Goal: Check status: Check status

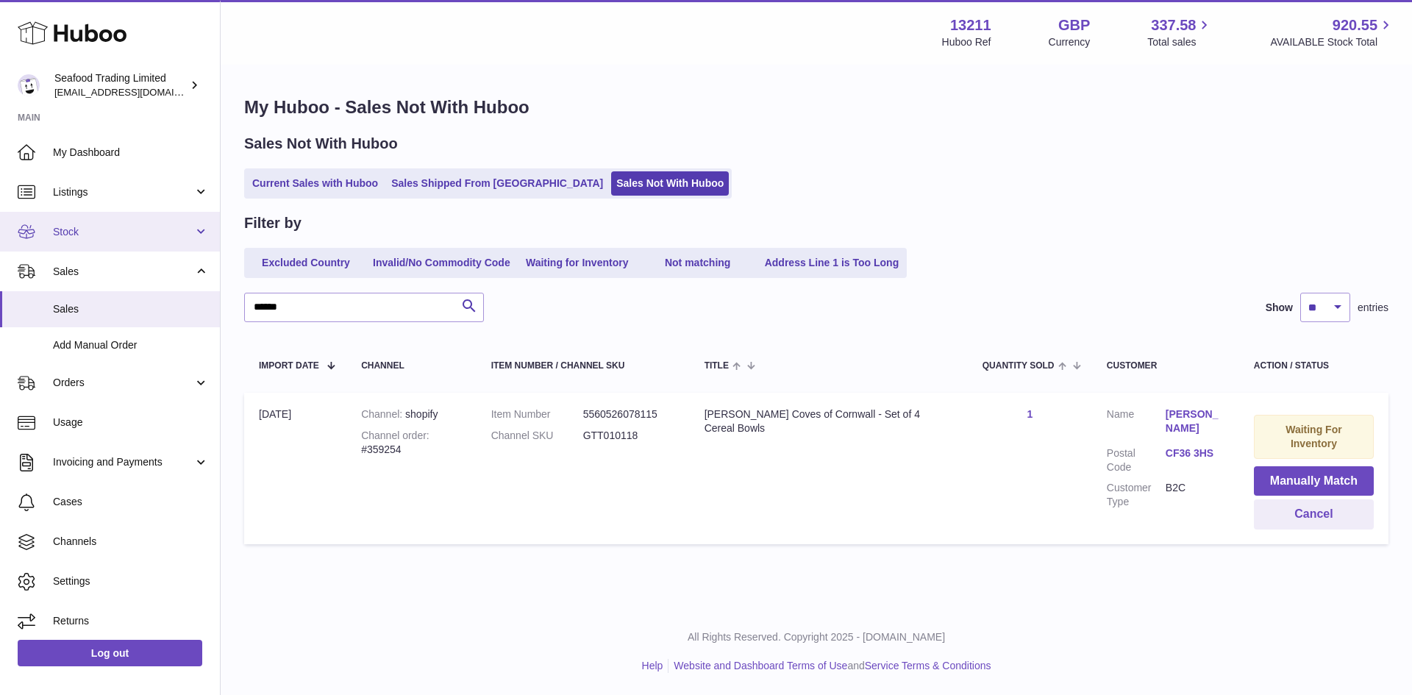
click at [89, 241] on link "Stock" at bounding box center [110, 232] width 220 height 40
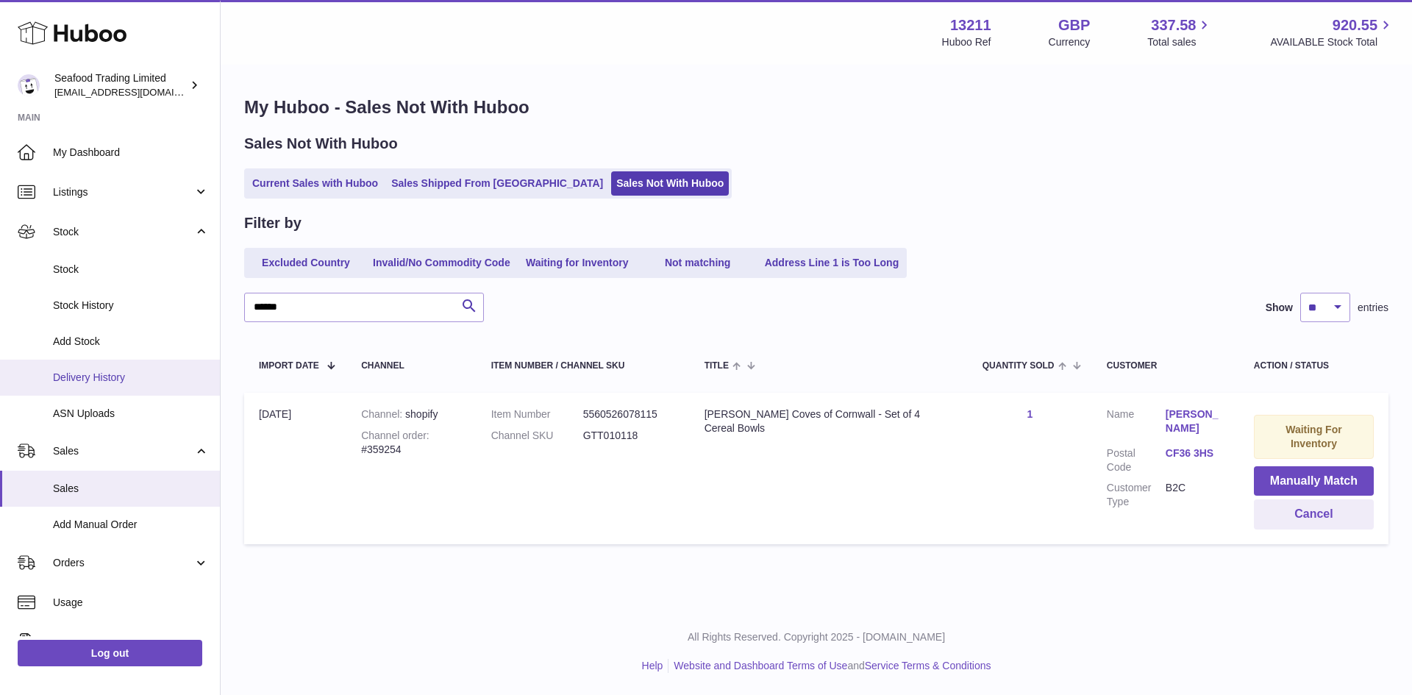
click at [124, 381] on span "Delivery History" at bounding box center [131, 378] width 156 height 14
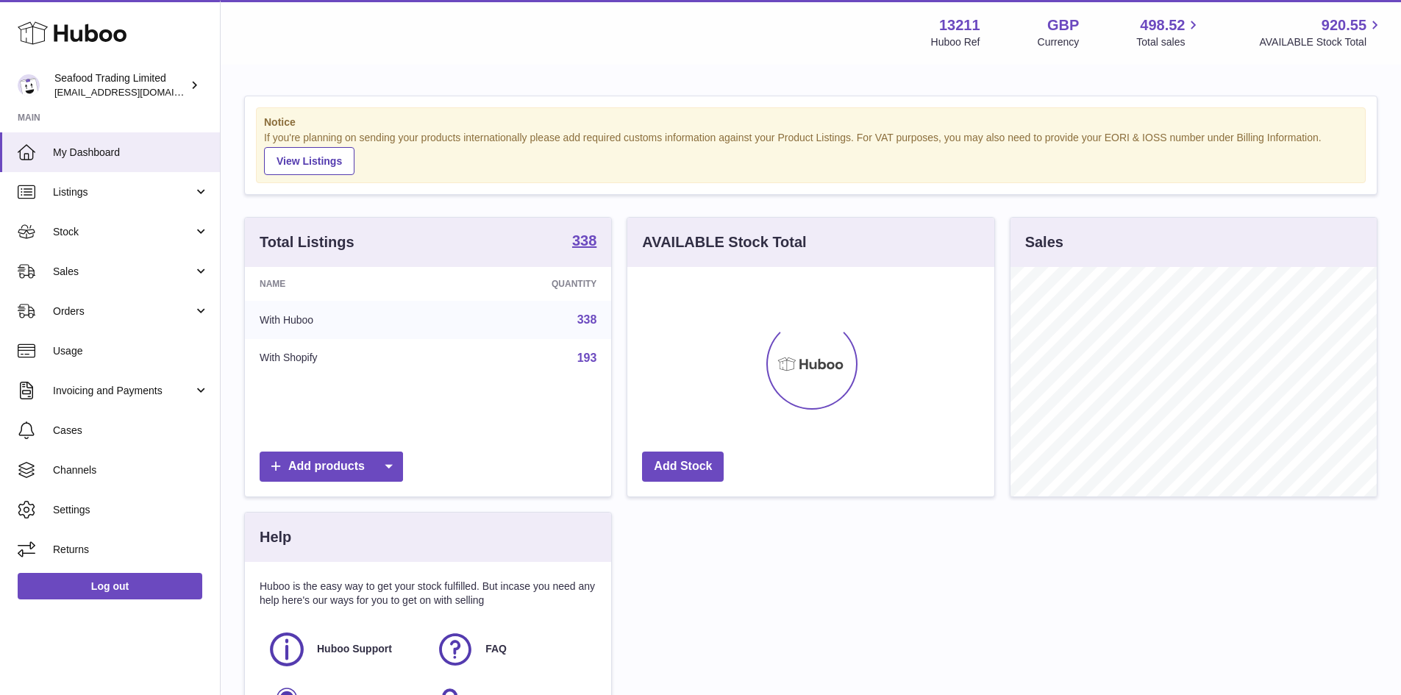
scroll to position [229, 367]
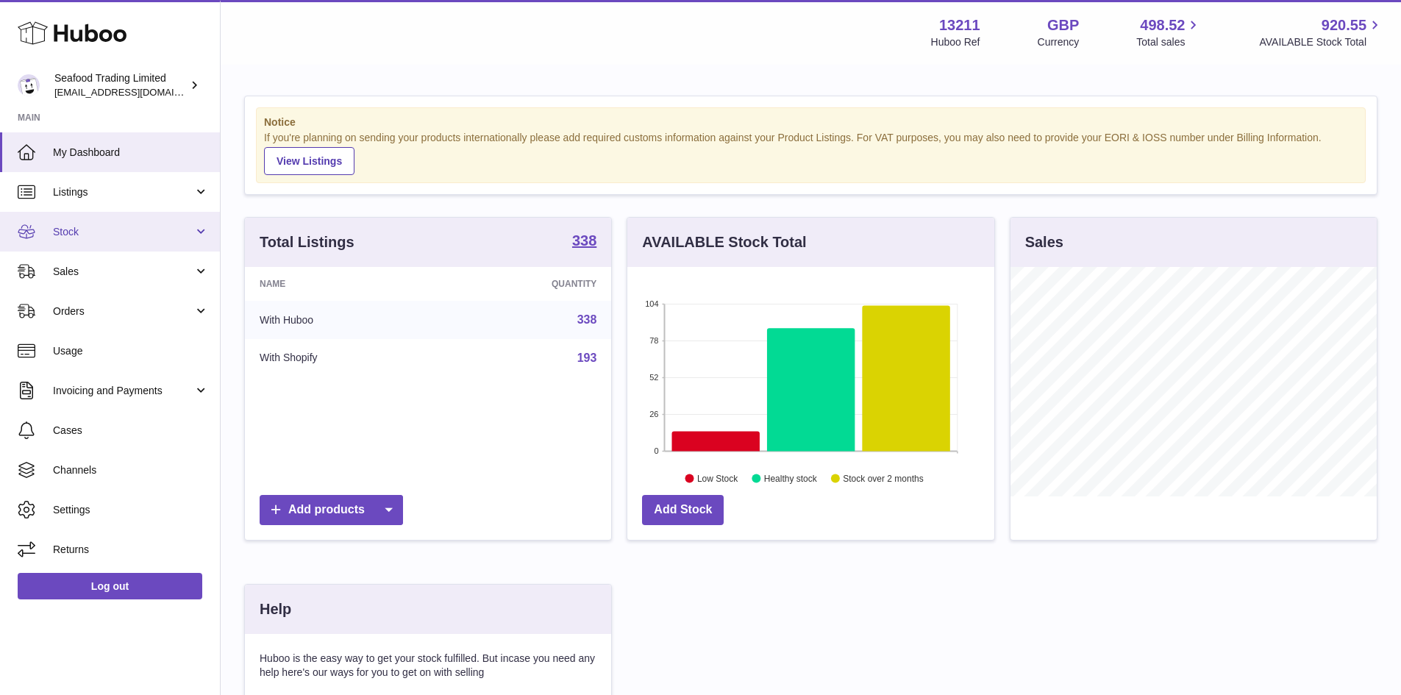
click at [89, 240] on link "Stock" at bounding box center [110, 232] width 220 height 40
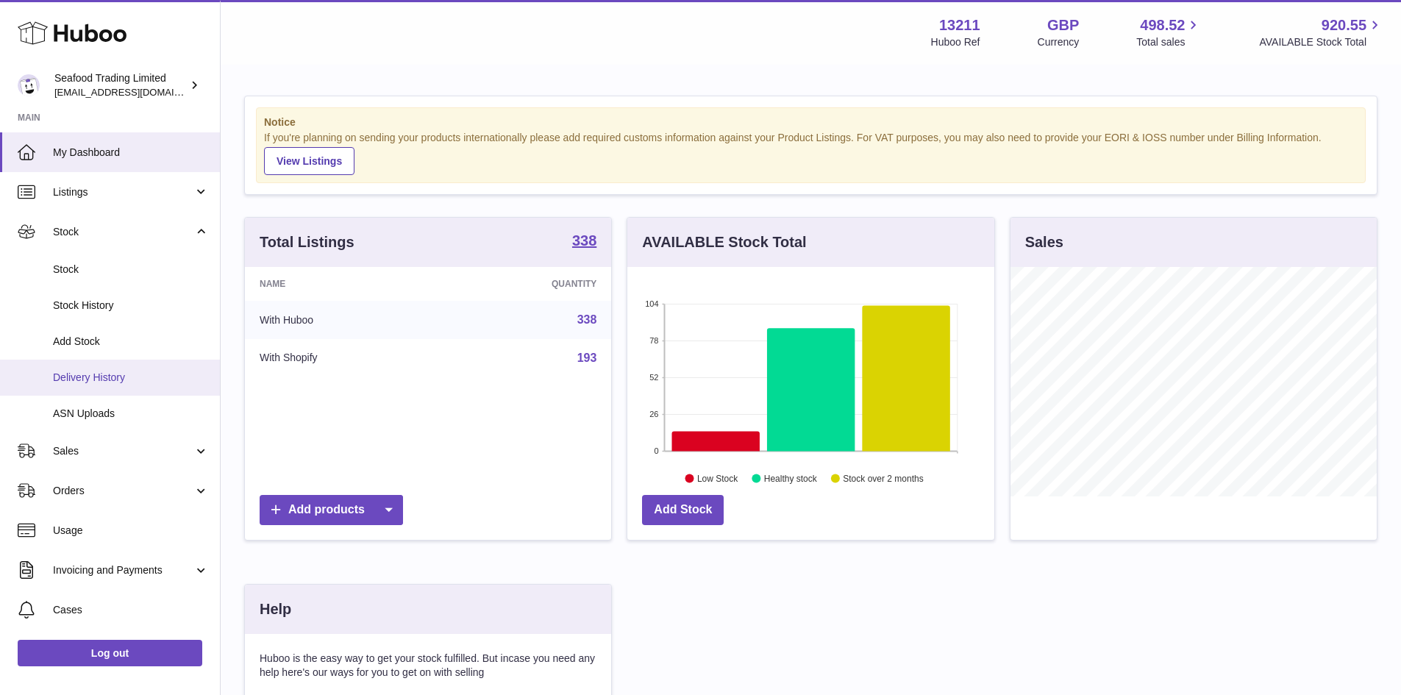
click at [115, 388] on link "Delivery History" at bounding box center [110, 378] width 220 height 36
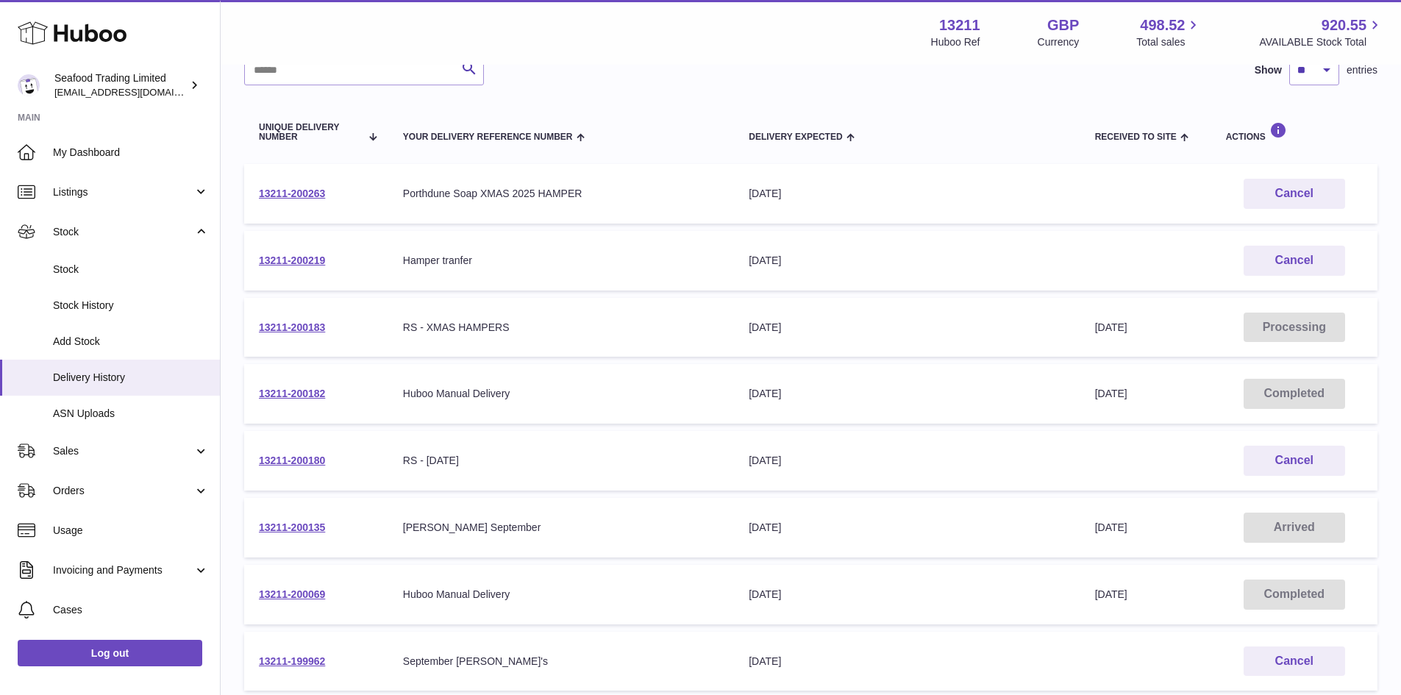
scroll to position [147, 0]
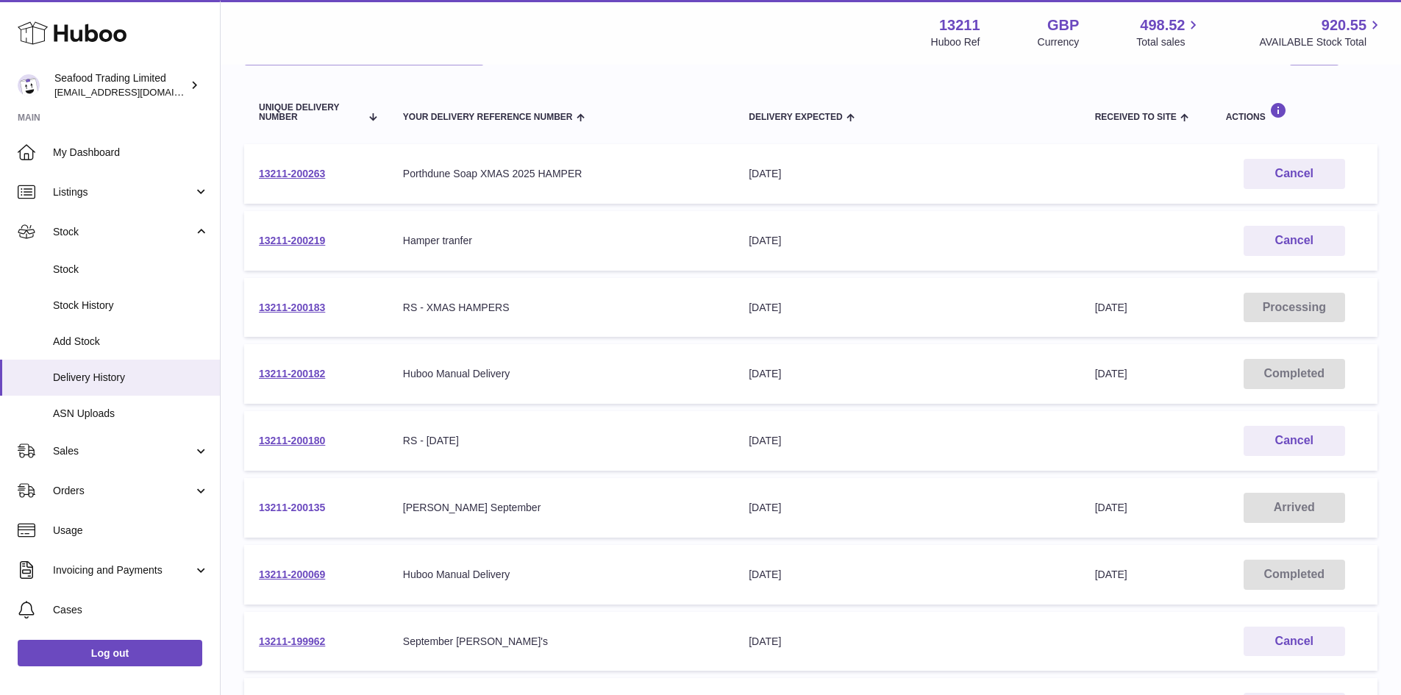
click at [312, 509] on link "13211-200135" at bounding box center [292, 508] width 66 height 12
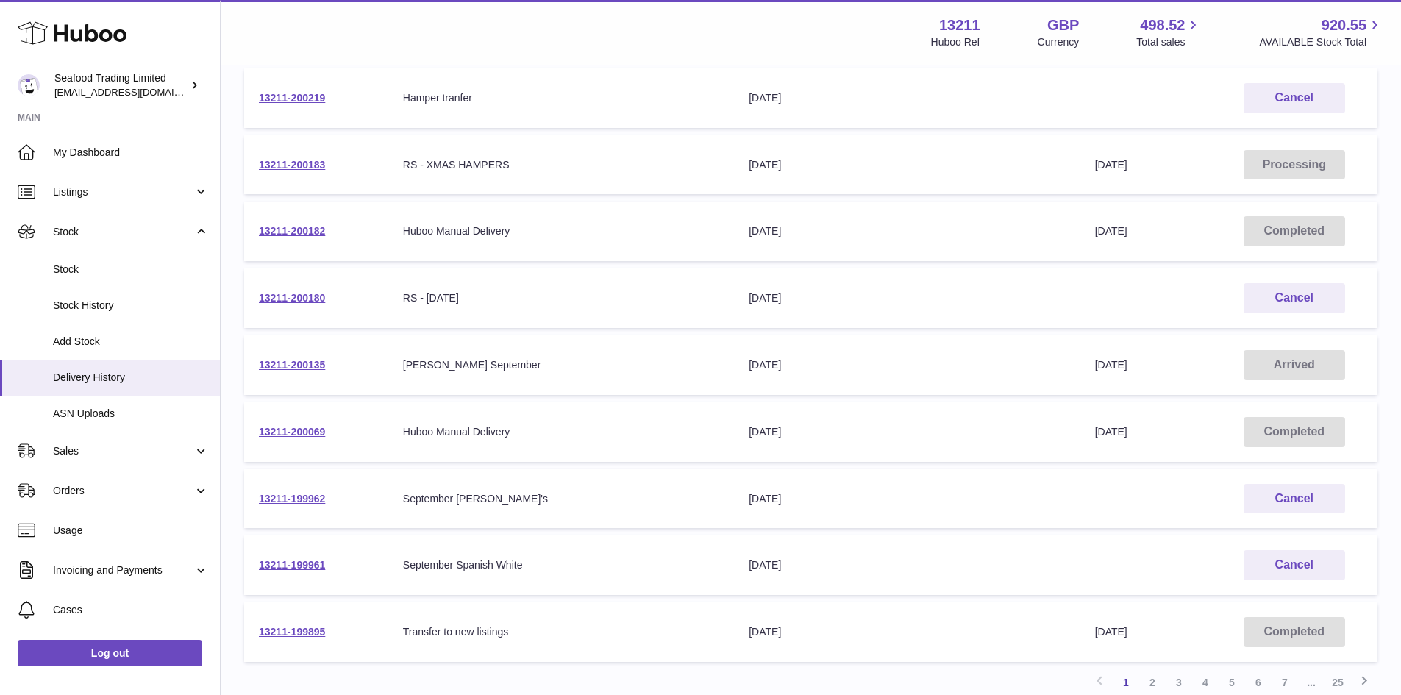
scroll to position [271, 0]
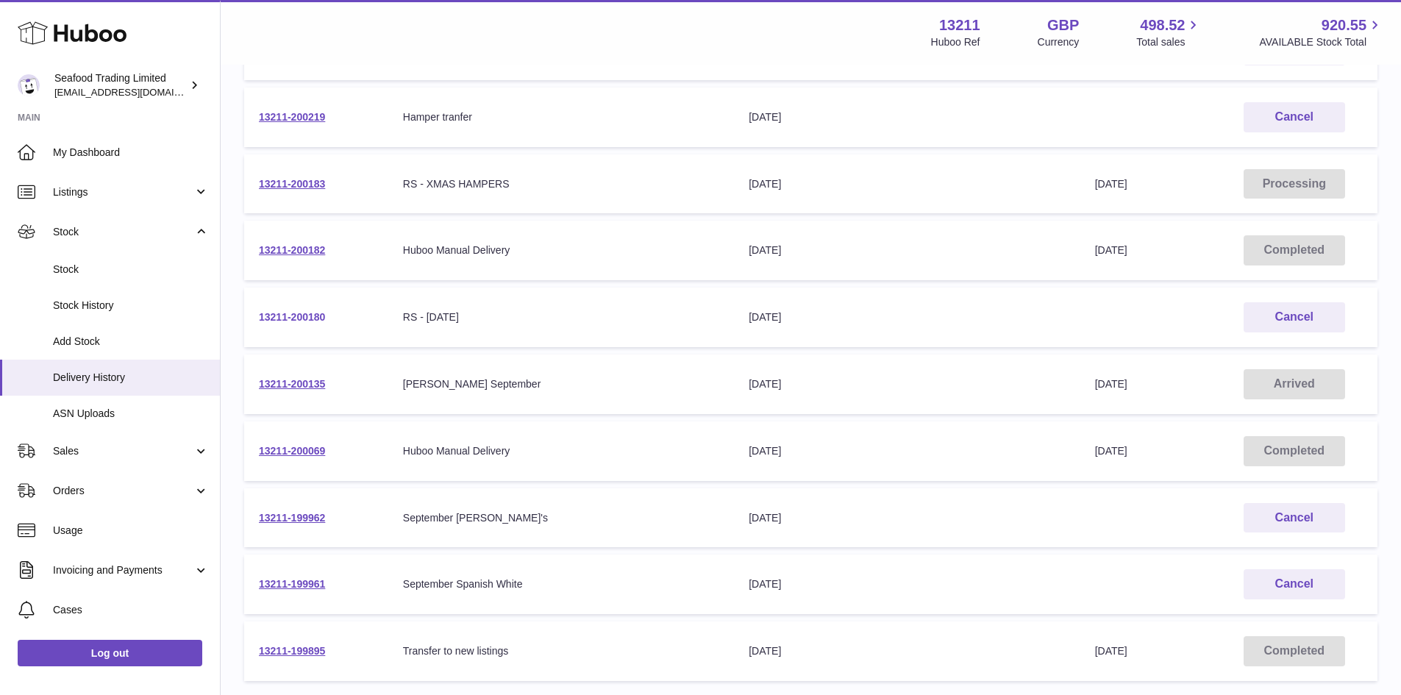
click at [298, 314] on link "13211-200180" at bounding box center [292, 317] width 66 height 12
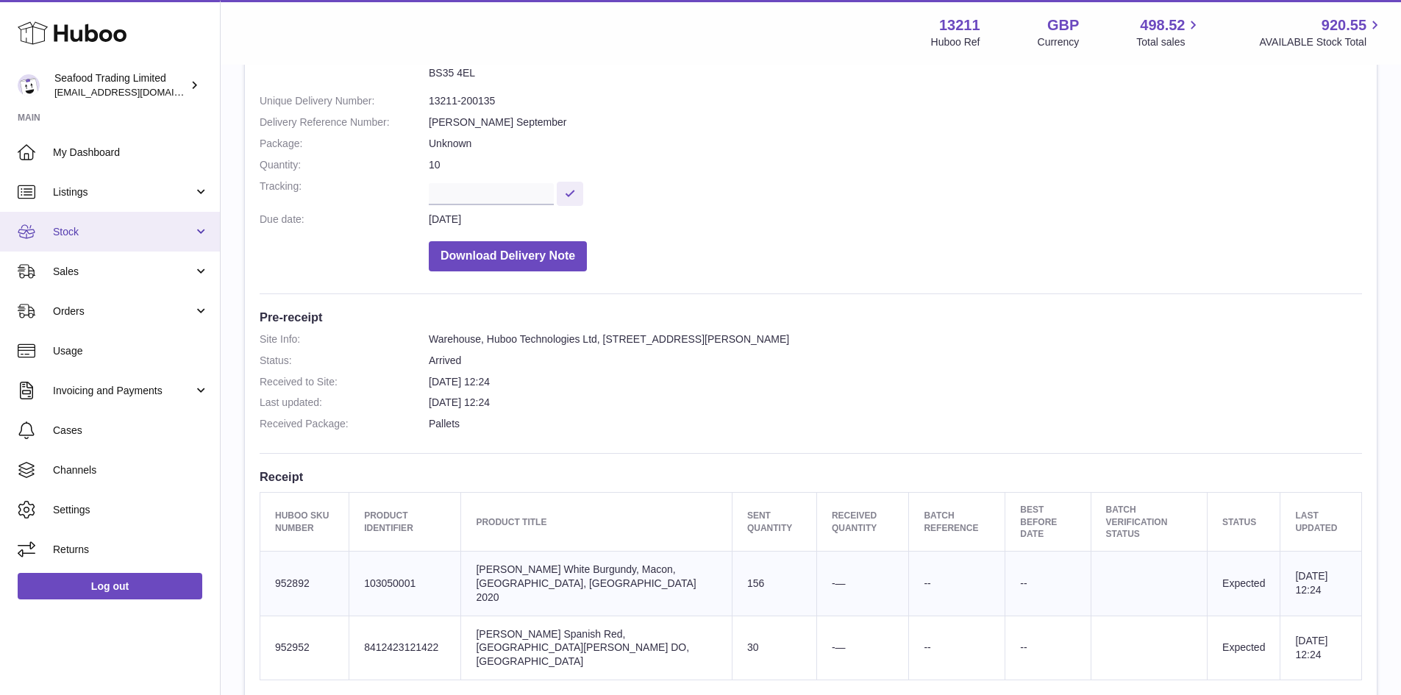
scroll to position [147, 0]
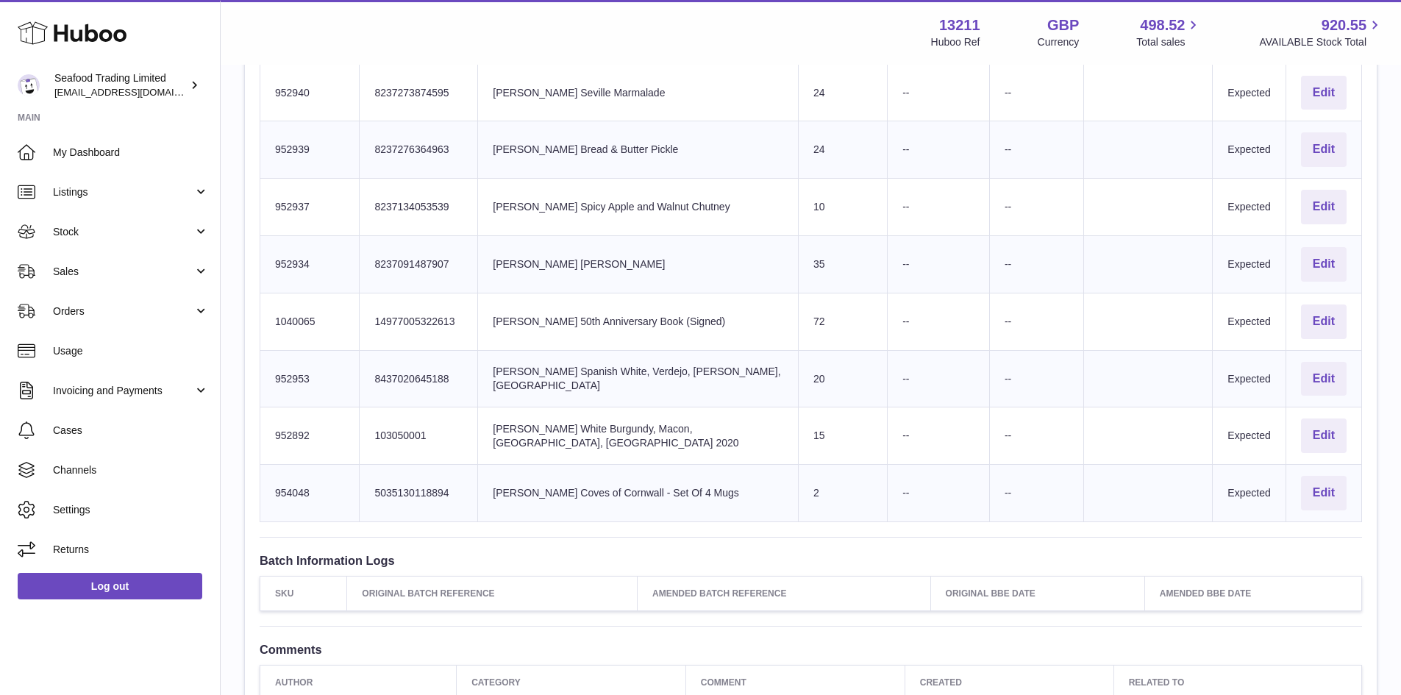
scroll to position [956, 0]
